Goal: Task Accomplishment & Management: Use online tool/utility

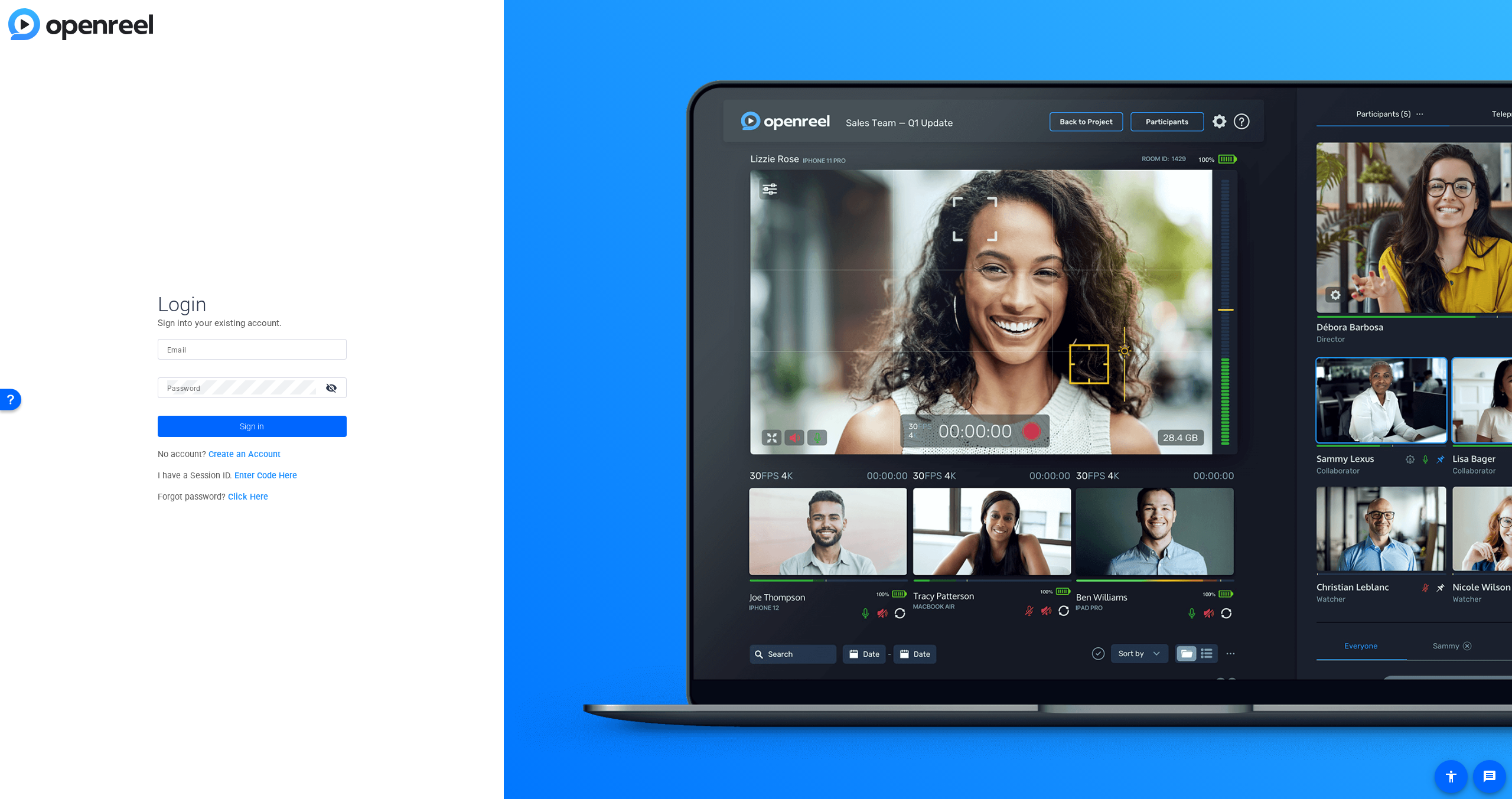
drag, startPoint x: 240, startPoint y: 343, endPoint x: 221, endPoint y: 345, distance: 19.1
click at [240, 343] on input "Email" at bounding box center [252, 349] width 170 height 14
type input "abrobro@amazon.com"
click at [158, 416] on button "Sign in" at bounding box center [253, 426] width 189 height 21
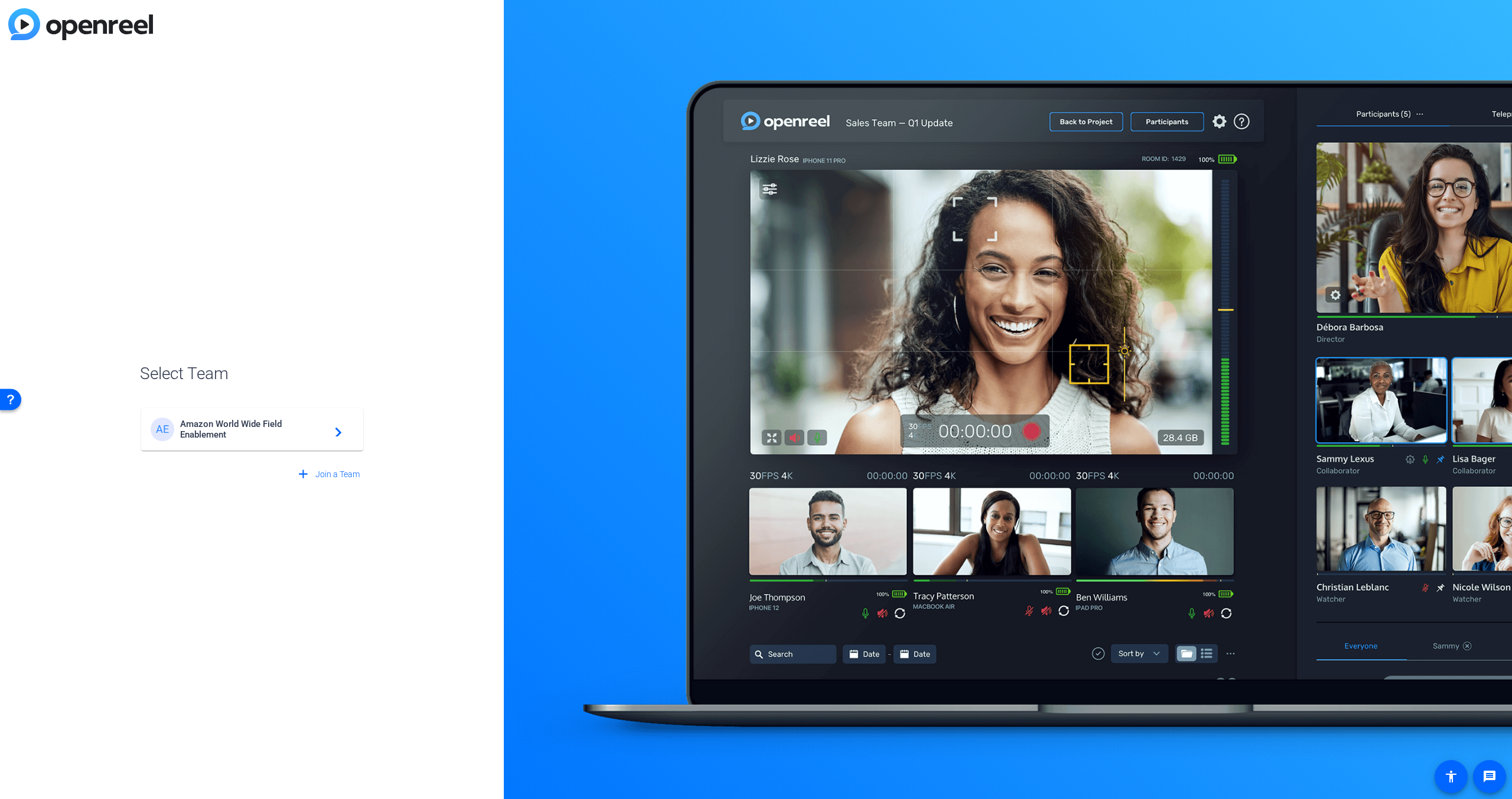
click at [206, 438] on span "Amazon World Wide Field Enablement" at bounding box center [254, 430] width 148 height 21
